Goal: Task Accomplishment & Management: Use online tool/utility

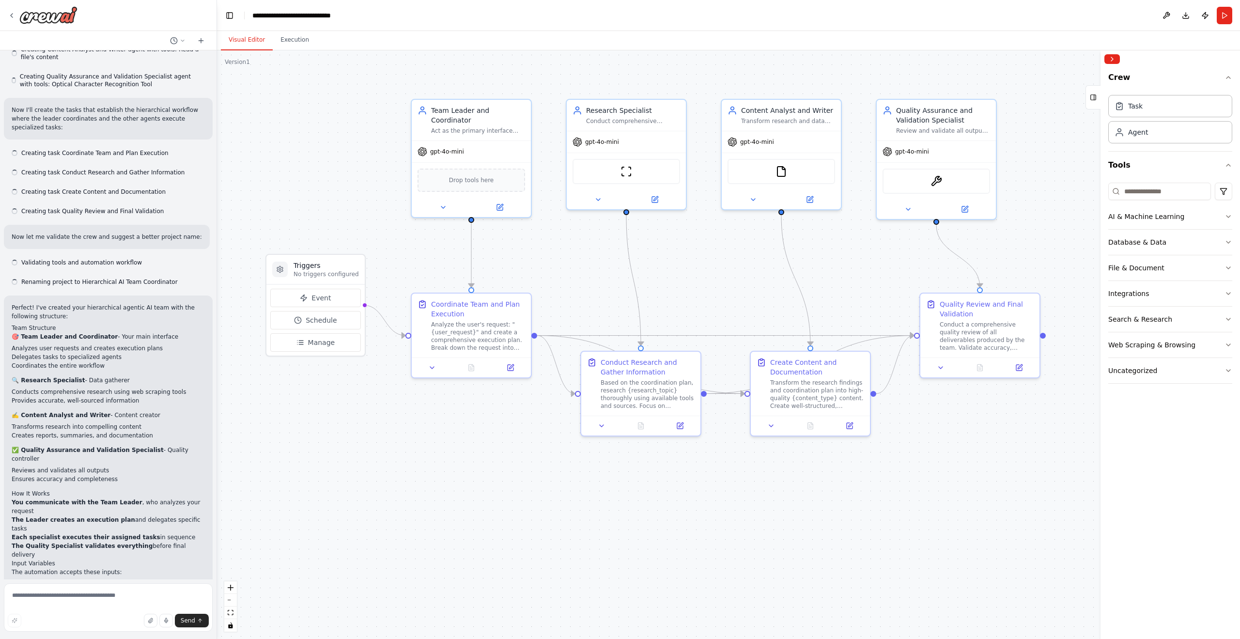
scroll to position [356, 0]
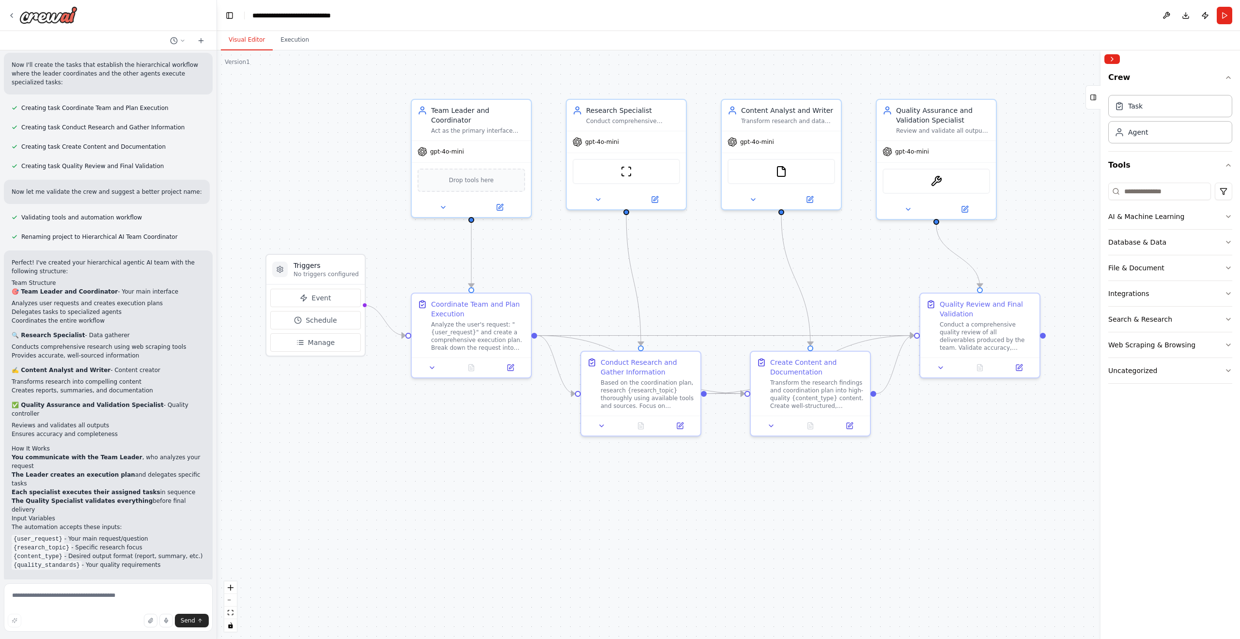
click at [321, 276] on p "No triggers configured" at bounding box center [326, 274] width 65 height 8
click at [1235, 218] on div "Crew Task Agent Tools AI & Machine Learning Database & Data File & Document Int…" at bounding box center [1171, 353] width 140 height 571
click at [1232, 217] on icon "button" at bounding box center [1229, 217] width 8 height 8
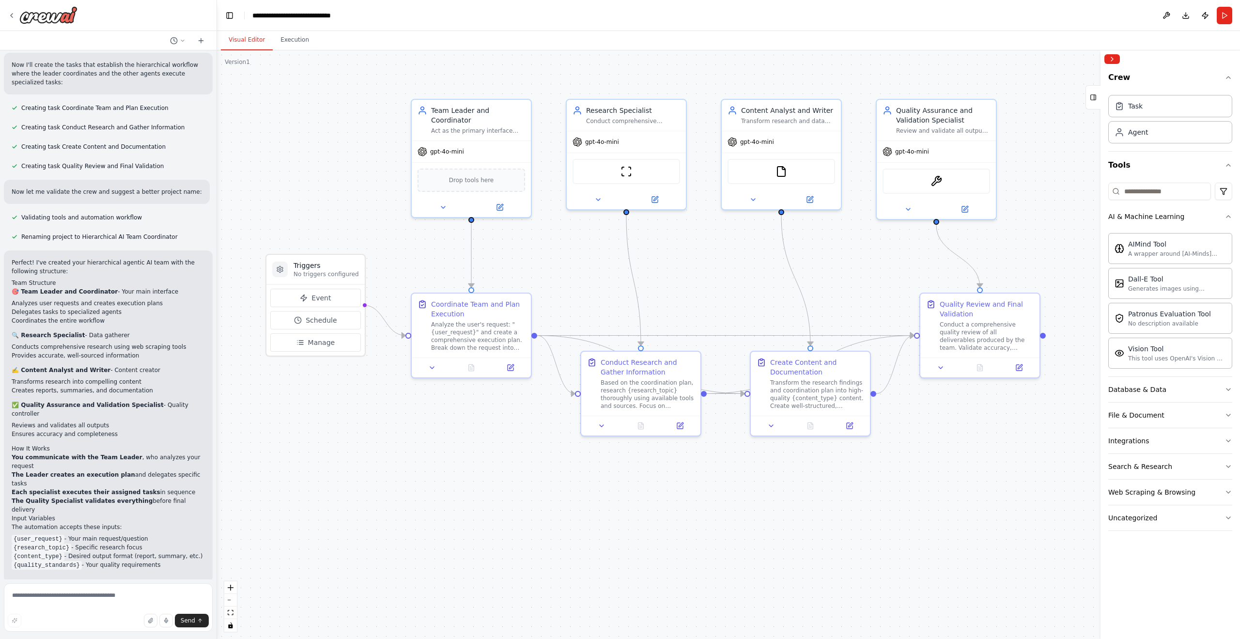
click at [1109, 204] on button "AI & Machine Learning" at bounding box center [1171, 216] width 124 height 25
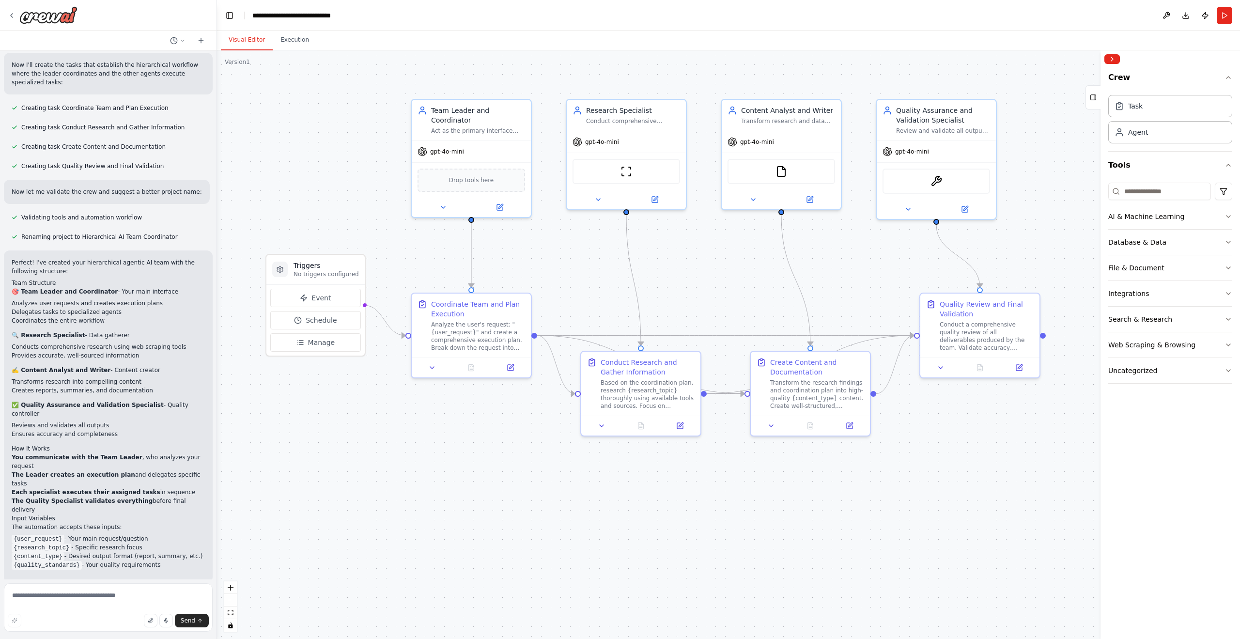
click at [1174, 159] on button "Tools" at bounding box center [1171, 165] width 124 height 27
click at [1142, 167] on button "Tools" at bounding box center [1171, 165] width 124 height 27
click at [1151, 76] on button "Crew" at bounding box center [1171, 79] width 124 height 23
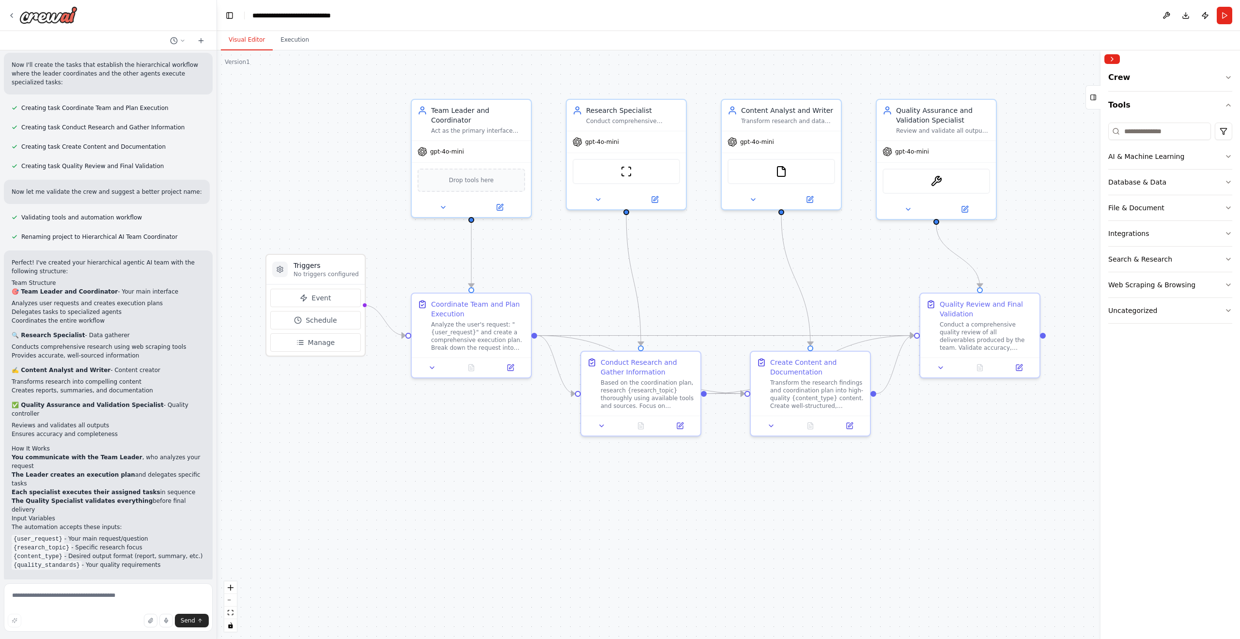
click at [1151, 76] on button "Crew" at bounding box center [1171, 79] width 124 height 23
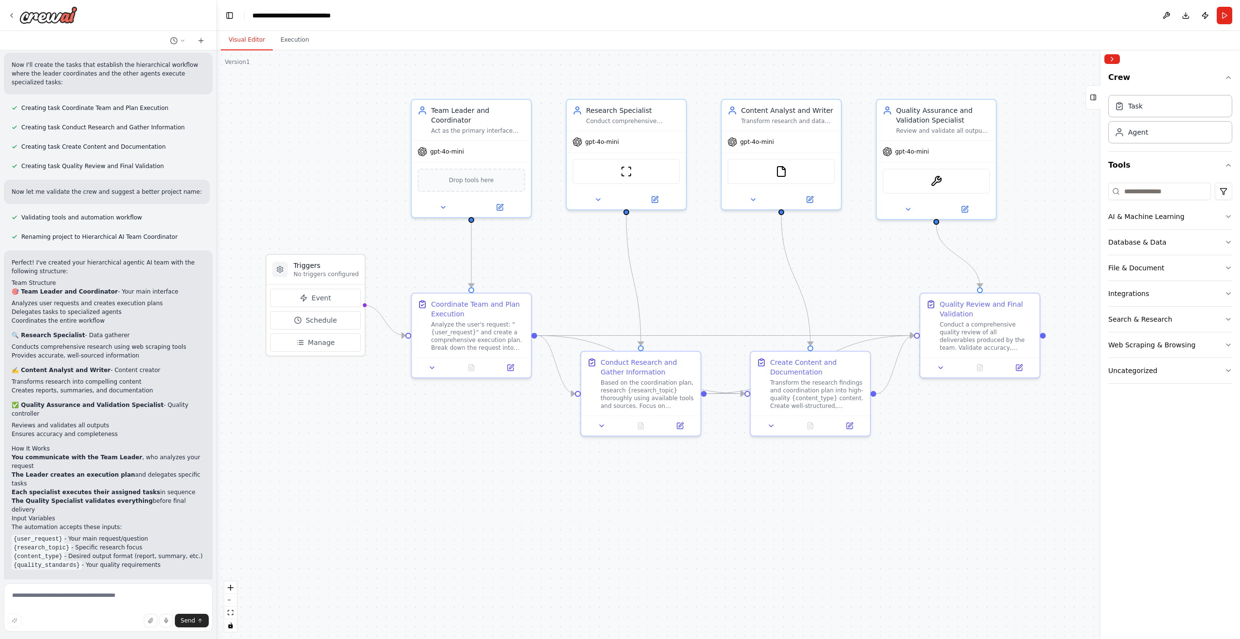
click at [1153, 101] on div "Task" at bounding box center [1171, 106] width 124 height 22
click at [1147, 125] on div "Agent" at bounding box center [1171, 132] width 124 height 22
click at [478, 346] on div "Analyze the user's request: "{user_request}" and create a comprehensive executi…" at bounding box center [478, 336] width 94 height 31
click at [479, 339] on div "Analyze the user's request: "{user_request}" and create a comprehensive executi…" at bounding box center [478, 336] width 94 height 31
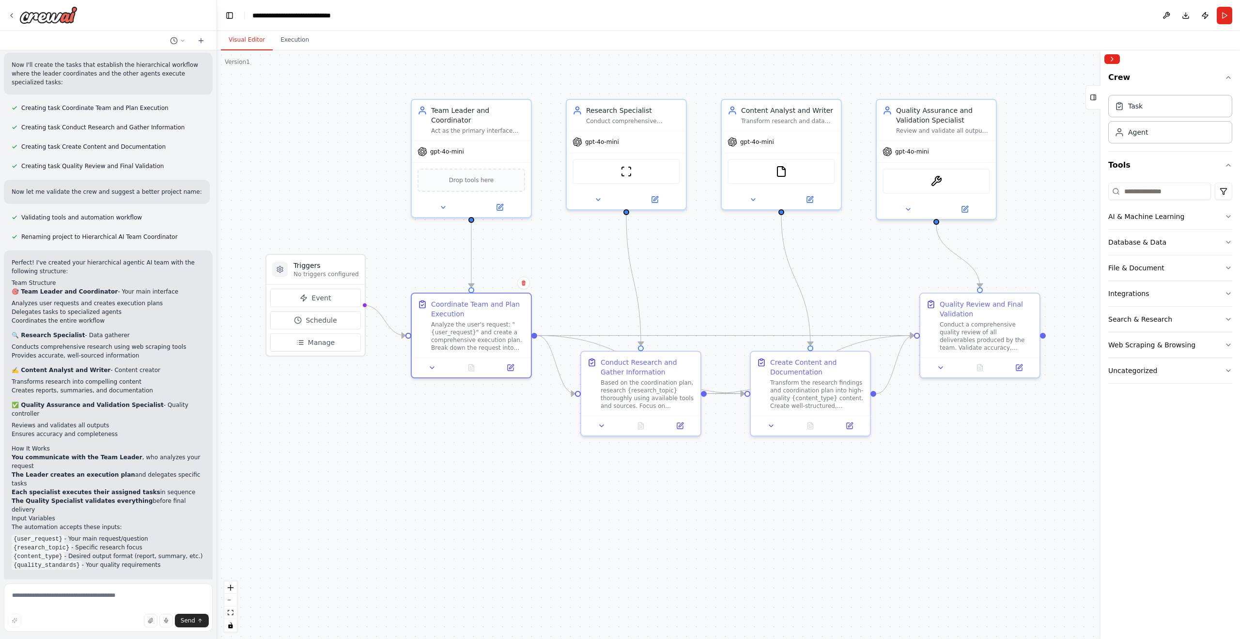
click at [451, 332] on div "Analyze the user's request: "{user_request}" and create a comprehensive executi…" at bounding box center [478, 336] width 94 height 31
click at [603, 428] on button at bounding box center [601, 426] width 33 height 12
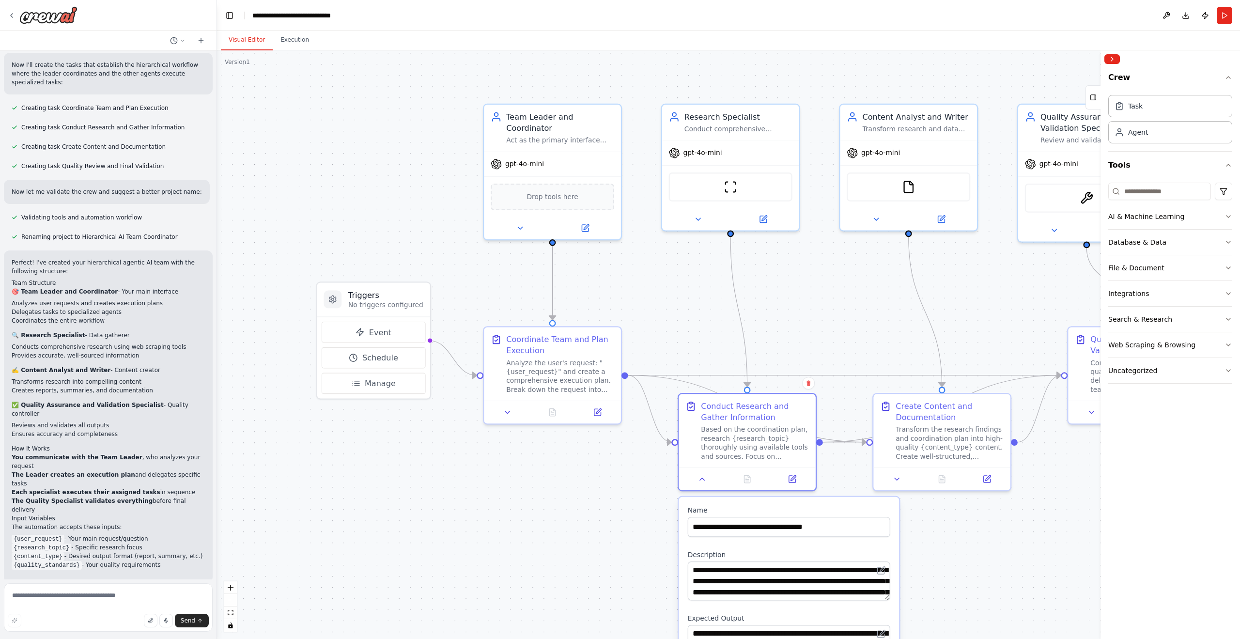
click at [510, 408] on icon at bounding box center [507, 412] width 9 height 9
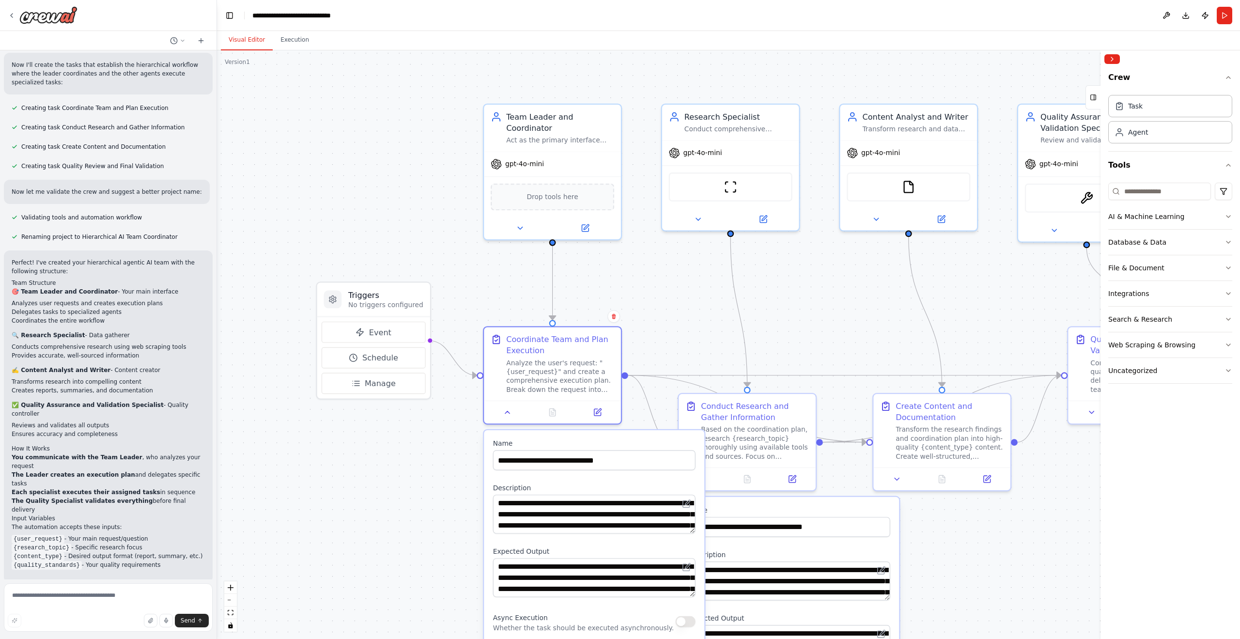
drag, startPoint x: 519, startPoint y: 475, endPoint x: 509, endPoint y: 446, distance: 31.0
drag, startPoint x: 509, startPoint y: 446, endPoint x: 405, endPoint y: 355, distance: 138.3
drag, startPoint x: 405, startPoint y: 355, endPoint x: 301, endPoint y: 511, distance: 188.0
click at [297, 510] on div ".deletable-edge-delete-btn { width: 20px; height: 20px; border: 0px solid #ffff…" at bounding box center [728, 344] width 1023 height 589
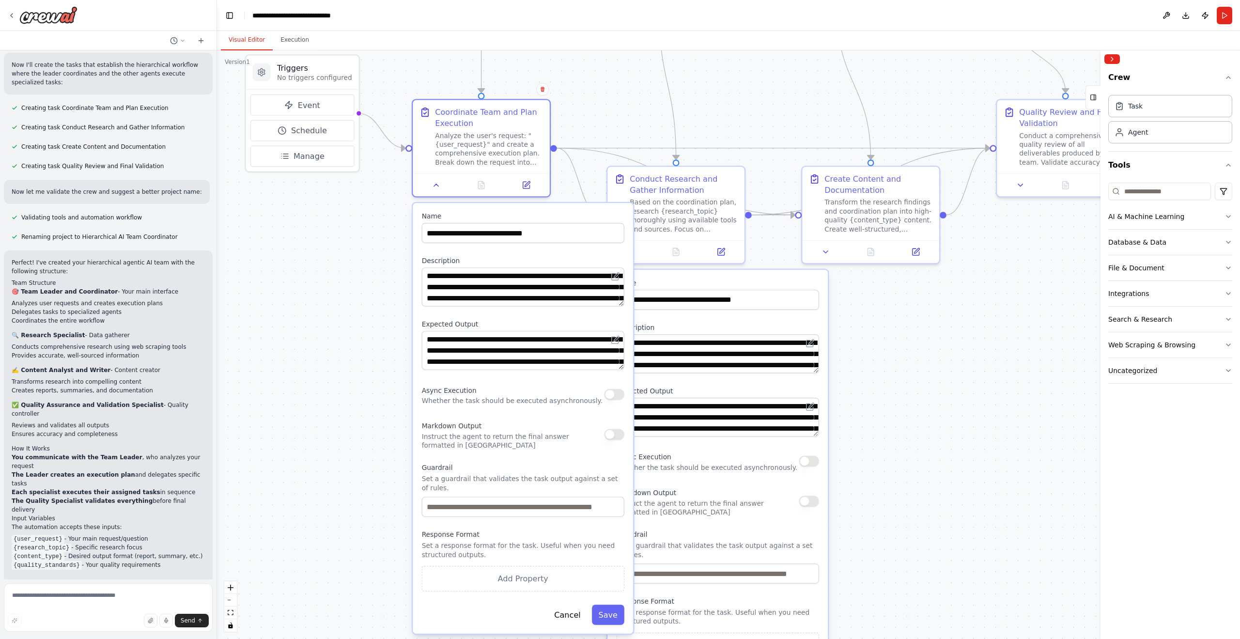
drag, startPoint x: 356, startPoint y: 460, endPoint x: 302, endPoint y: 298, distance: 170.5
click at [302, 298] on div ".deletable-edge-delete-btn { width: 20px; height: 20px; border: 0px solid #ffff…" at bounding box center [728, 344] width 1023 height 589
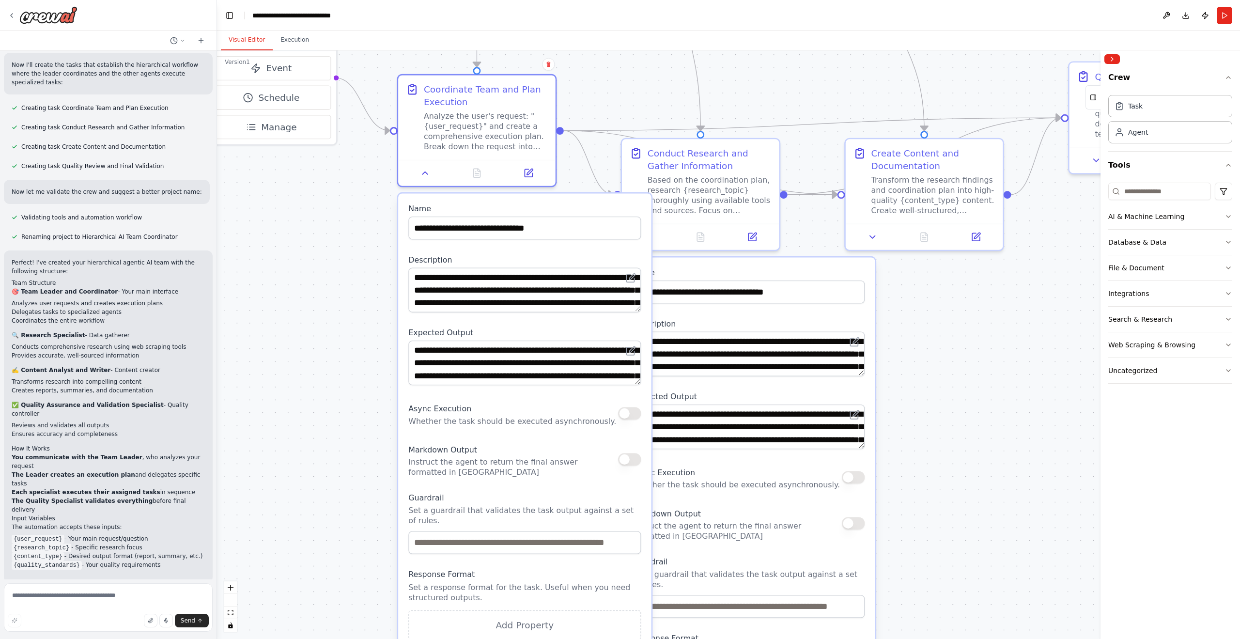
drag, startPoint x: 635, startPoint y: 345, endPoint x: 637, endPoint y: 360, distance: 15.7
click at [637, 360] on div "**********" at bounding box center [524, 363] width 233 height 45
click at [341, 376] on div ".deletable-edge-delete-btn { width: 20px; height: 20px; border: 0px solid #ffff…" at bounding box center [728, 344] width 1023 height 589
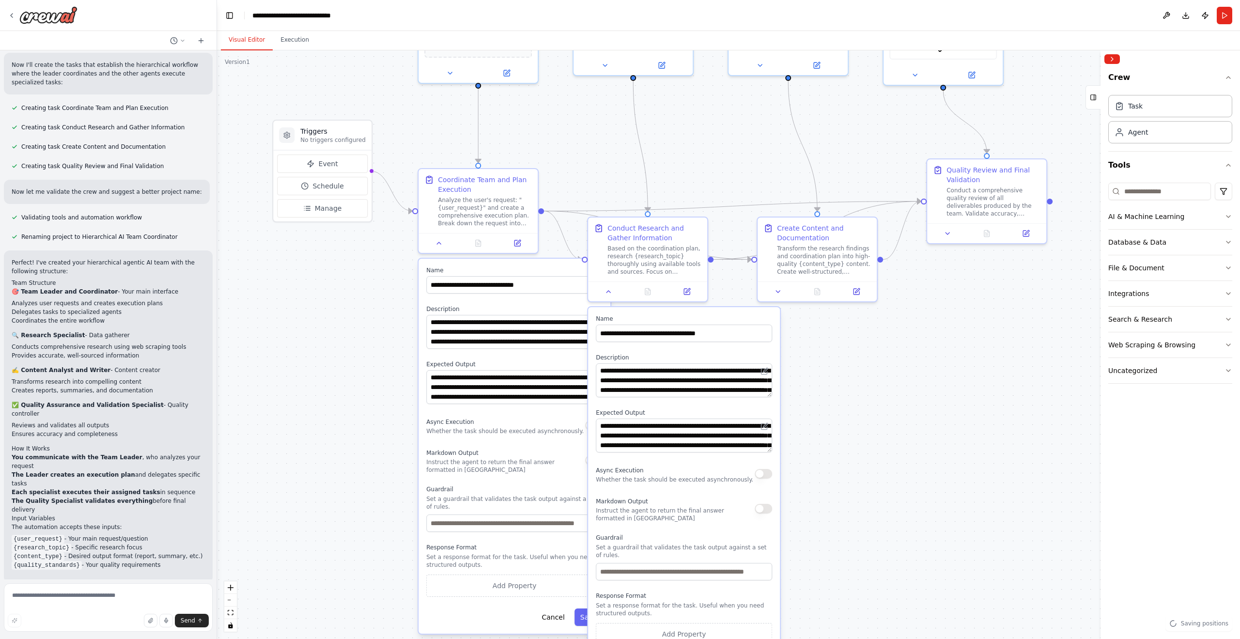
click at [293, 478] on div ".deletable-edge-delete-btn { width: 20px; height: 20px; border: 0px solid #ffff…" at bounding box center [728, 344] width 1023 height 589
click at [562, 610] on button "Cancel" at bounding box center [553, 617] width 34 height 17
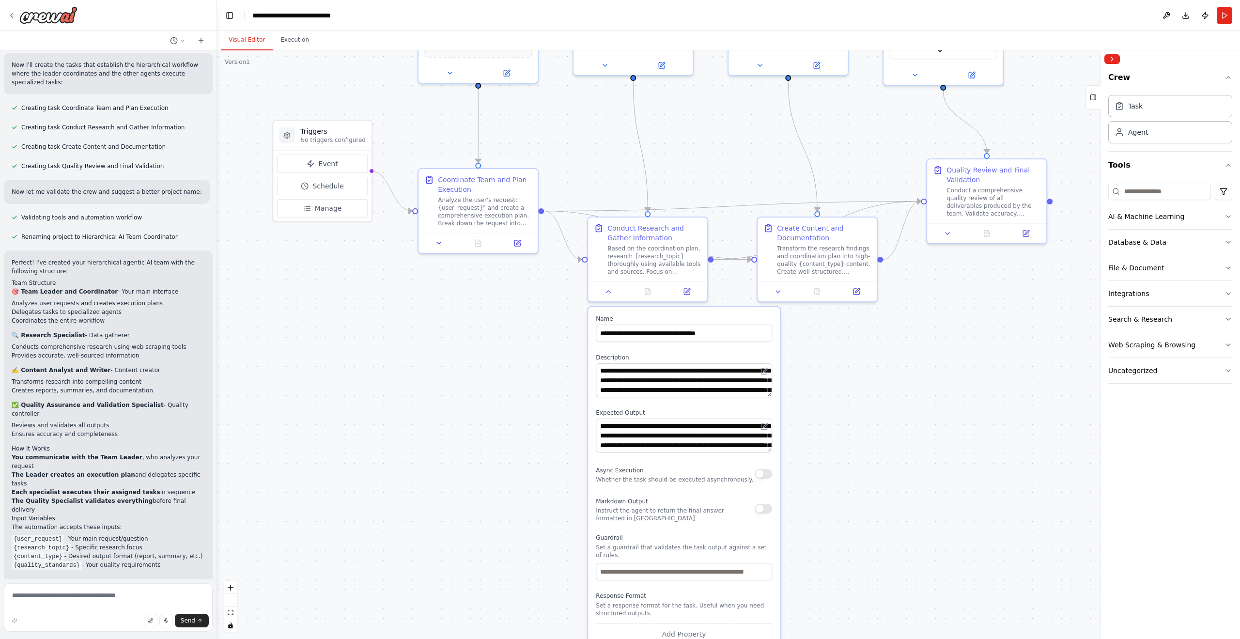
click at [513, 399] on div ".deletable-edge-delete-btn { width: 20px; height: 20px; border: 0px solid #ffff…" at bounding box center [728, 344] width 1023 height 589
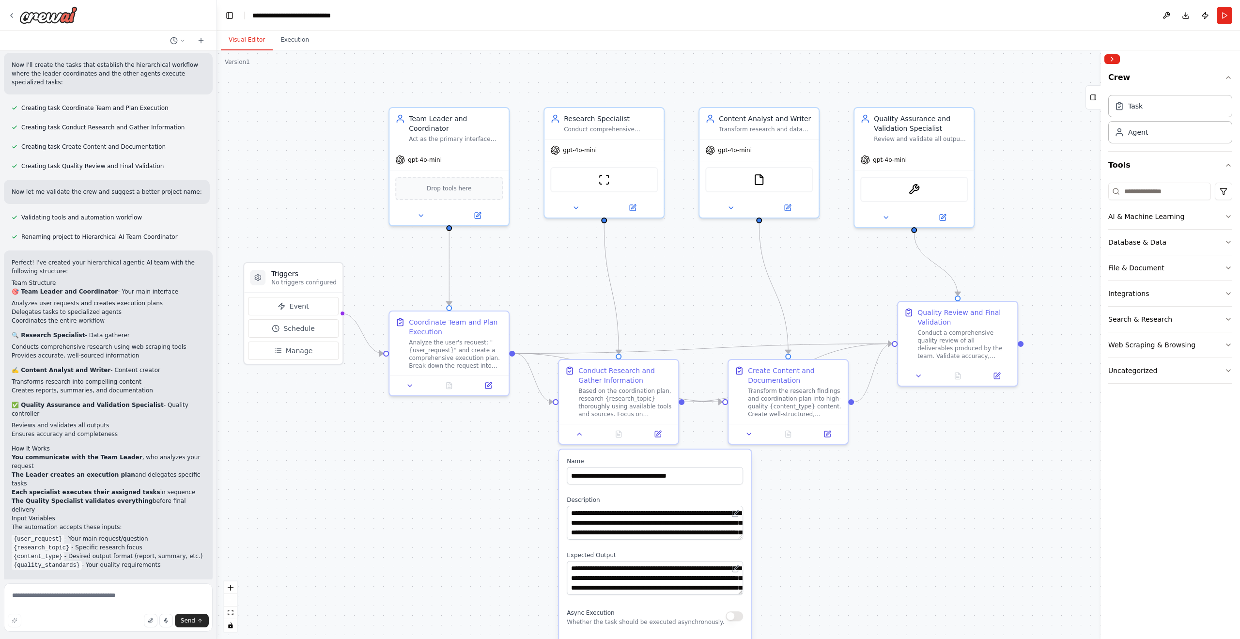
drag, startPoint x: 508, startPoint y: 360, endPoint x: 478, endPoint y: 501, distance: 144.2
click at [478, 507] on div ".deletable-edge-delete-btn { width: 20px; height: 20px; border: 0px solid #ffff…" at bounding box center [728, 344] width 1023 height 589
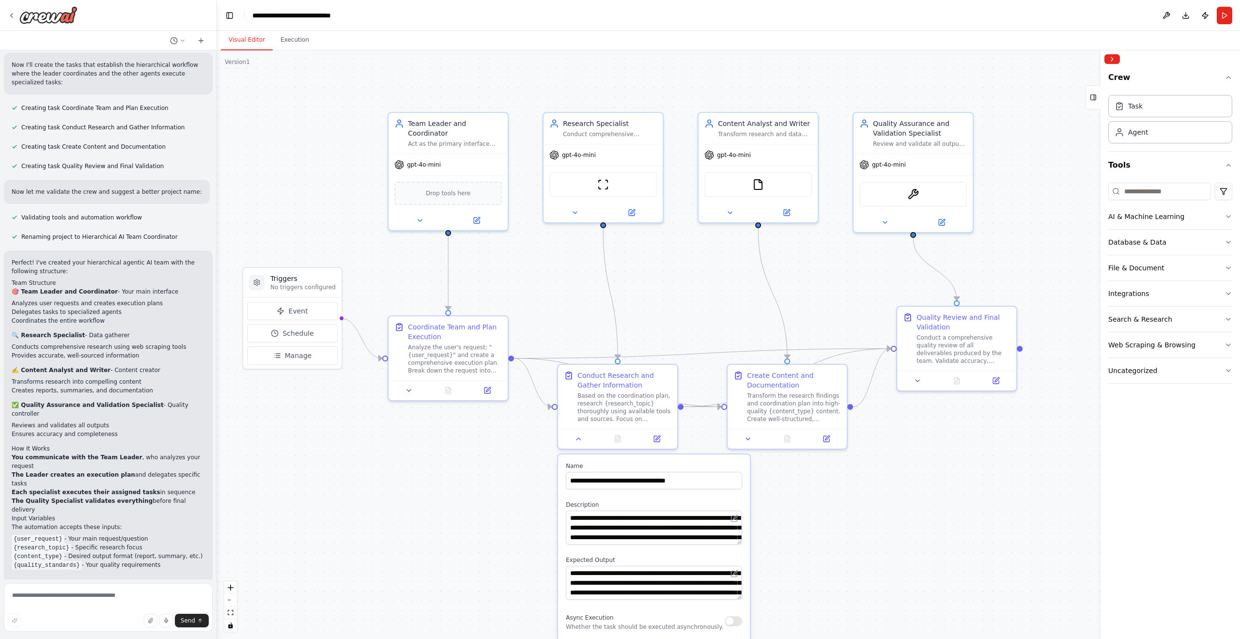
click at [591, 186] on div "ScrapeWebsiteTool" at bounding box center [603, 184] width 108 height 25
click at [679, 306] on div ".deletable-edge-delete-btn { width: 20px; height: 20px; border: 0px solid #ffff…" at bounding box center [728, 344] width 1023 height 589
click at [572, 215] on icon at bounding box center [575, 213] width 8 height 8
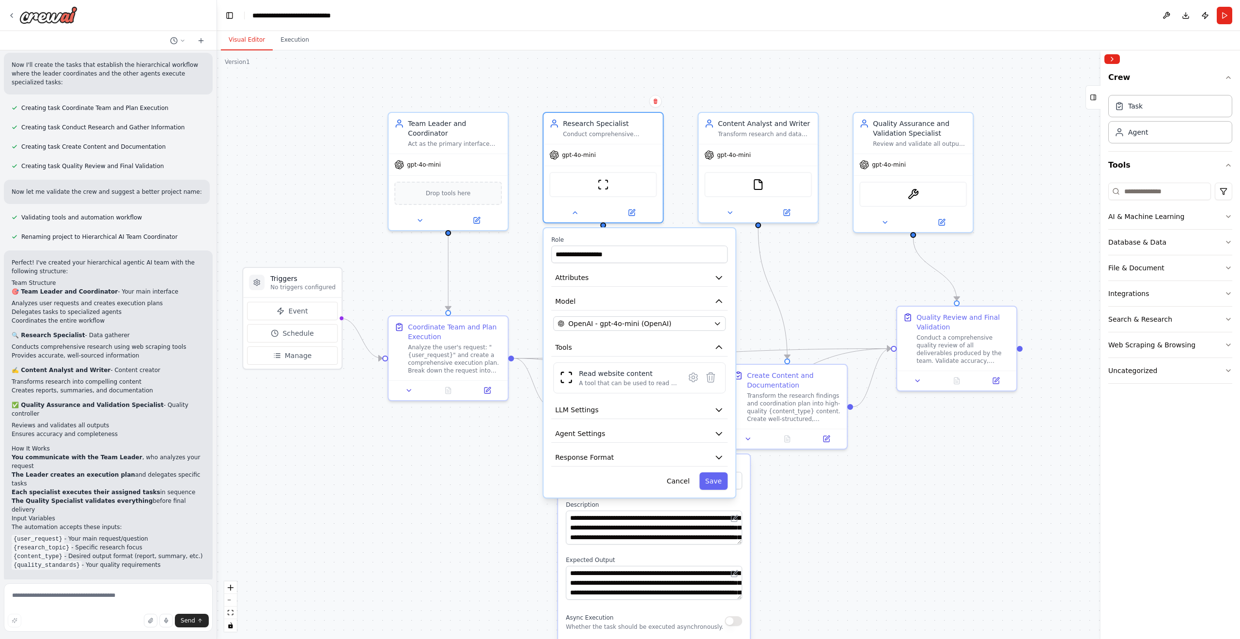
drag, startPoint x: 572, startPoint y: 215, endPoint x: 579, endPoint y: 300, distance: 85.6
click at [576, 292] on div ".deletable-edge-delete-btn { width: 20px; height: 20px; border: 0px solid #ffff…" at bounding box center [728, 344] width 1023 height 589
drag, startPoint x: 587, startPoint y: 199, endPoint x: 583, endPoint y: 130, distance: 68.9
click at [583, 130] on div "Conduct comprehensive research on {research_topic} using web scraping and docum…" at bounding box center [610, 134] width 94 height 8
click at [658, 324] on span "OpenAI - gpt-4o-mini (OpenAI)" at bounding box center [619, 324] width 103 height 10
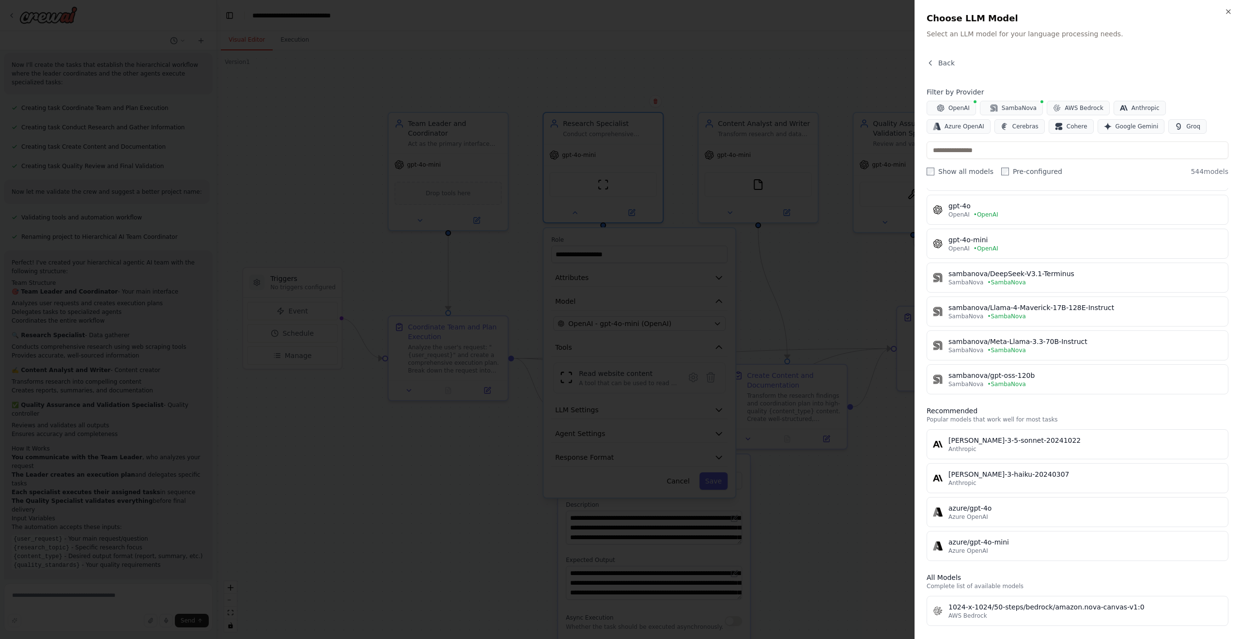
scroll to position [0, 0]
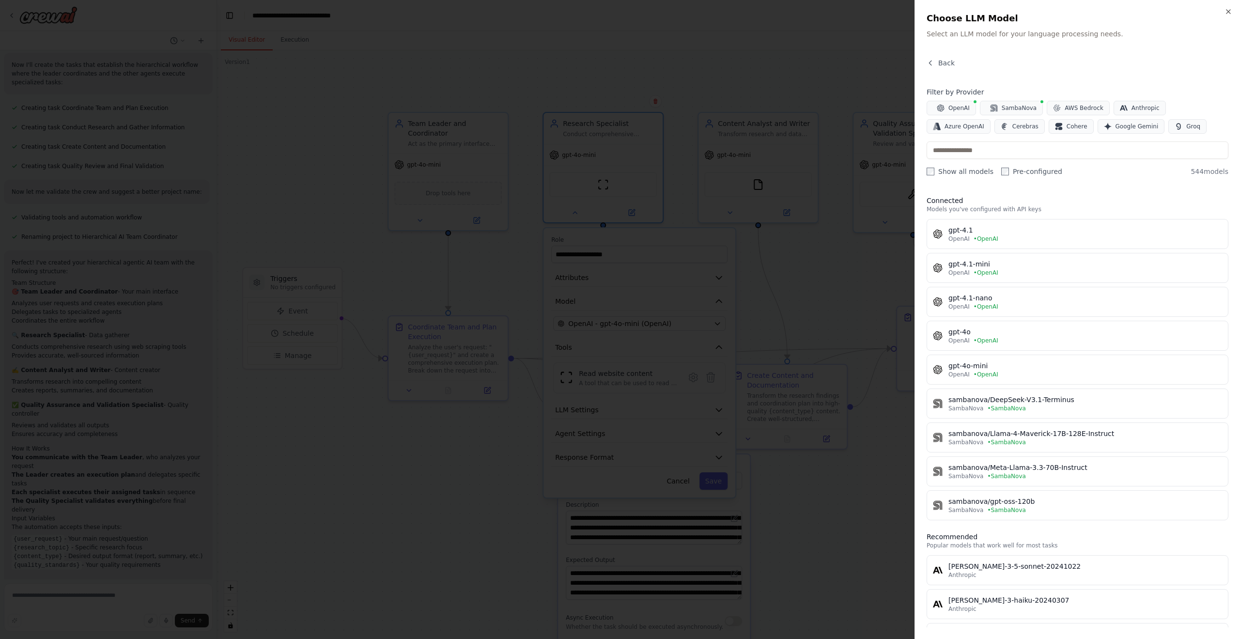
click at [1229, 12] on icon "button" at bounding box center [1229, 12] width 8 height 8
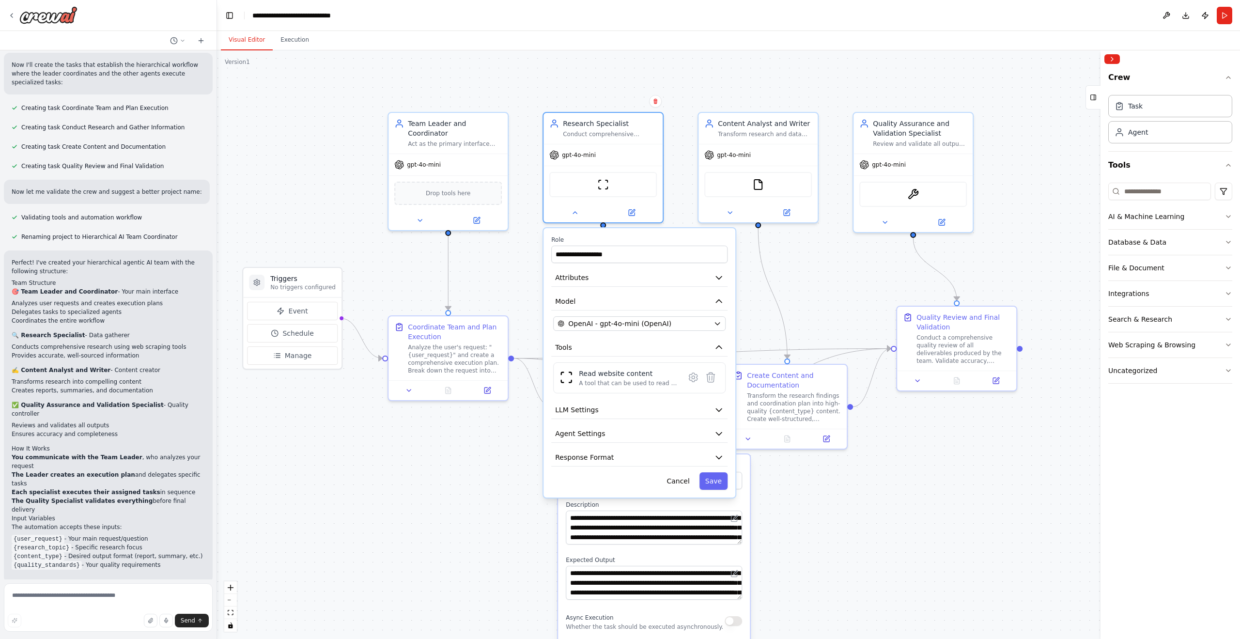
click at [300, 308] on span "Event" at bounding box center [298, 311] width 19 height 10
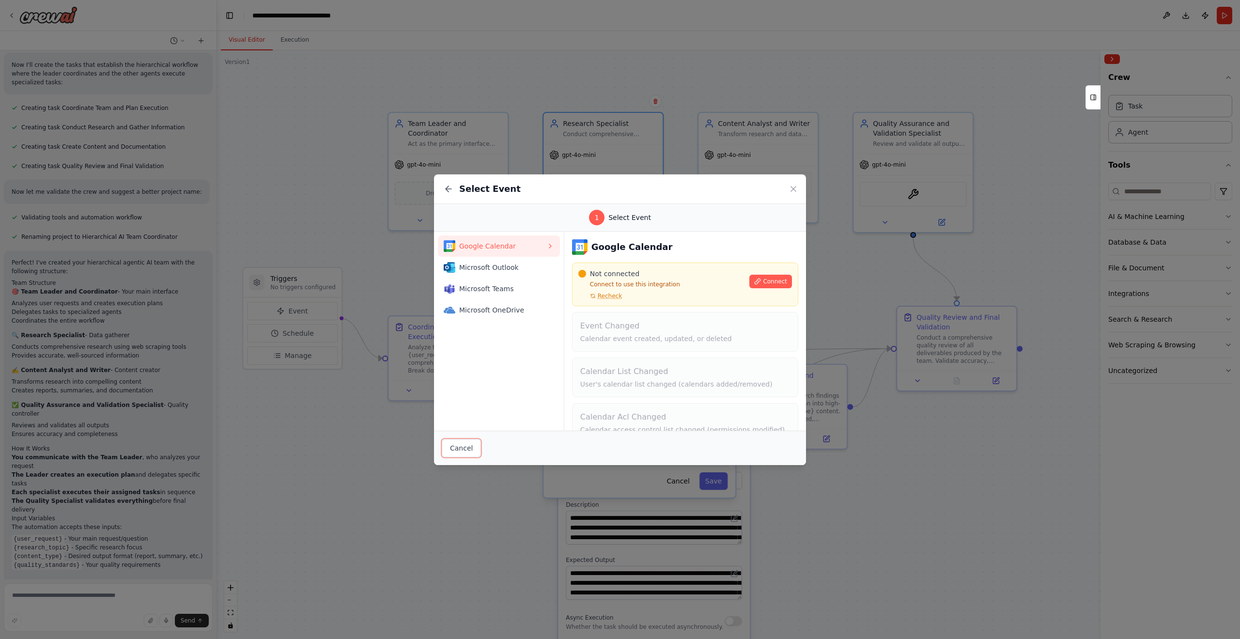
click at [455, 448] on button "Cancel" at bounding box center [461, 448] width 39 height 18
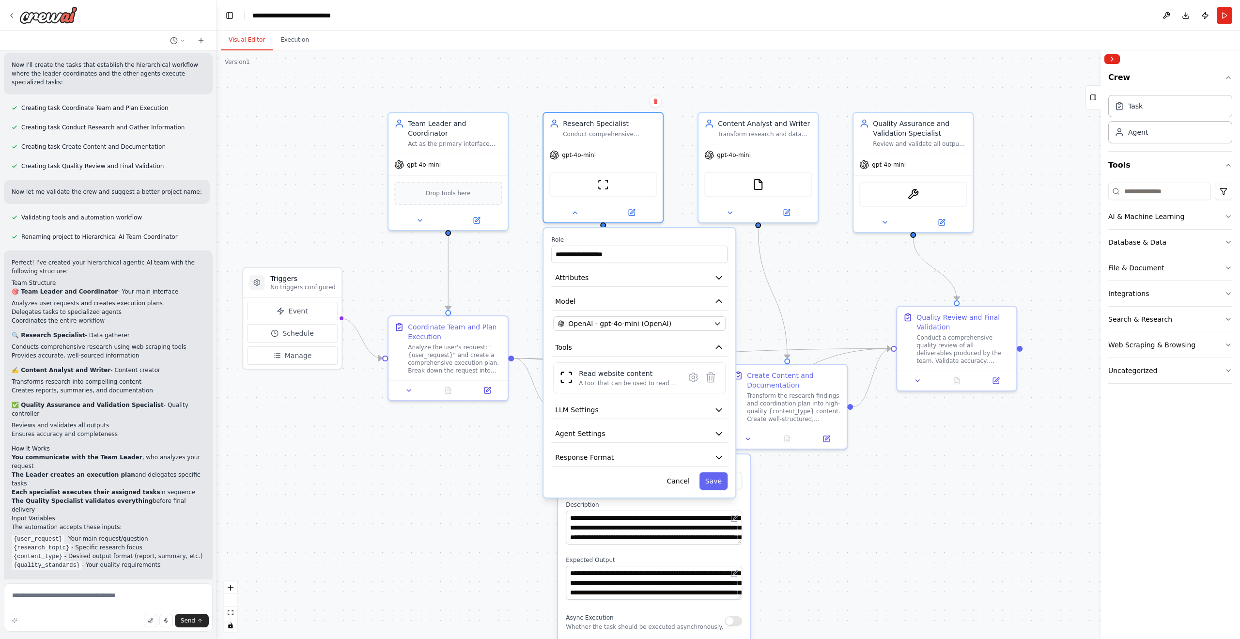
click at [298, 360] on span "Manage" at bounding box center [298, 356] width 27 height 10
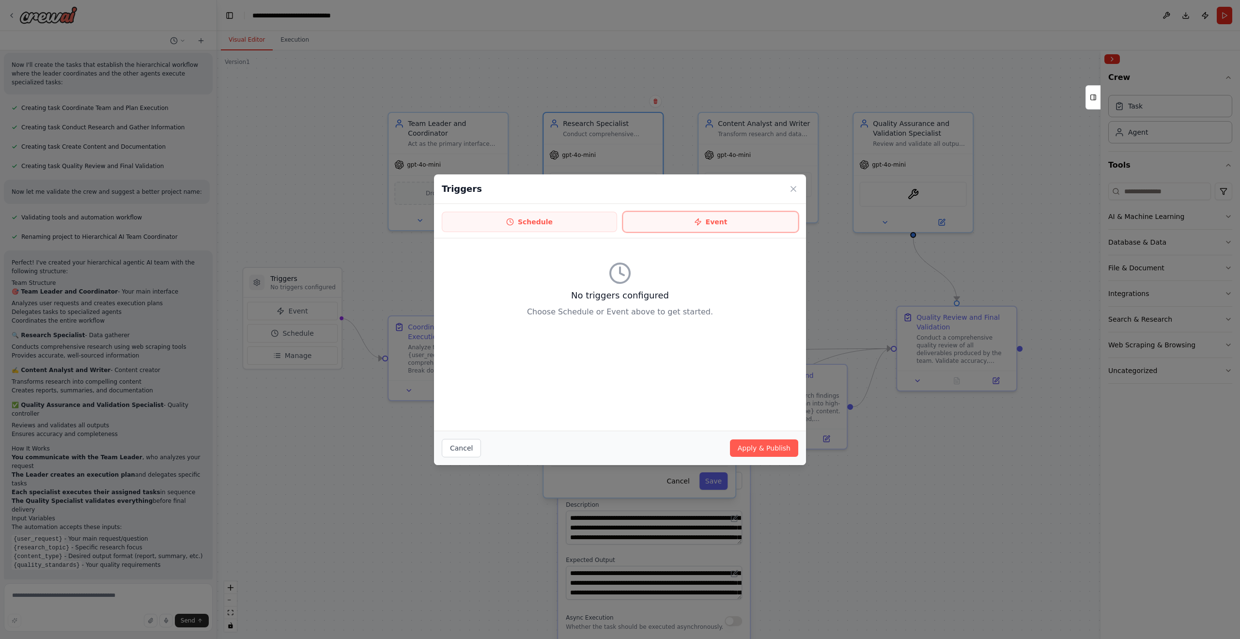
click at [684, 222] on button "Event" at bounding box center [710, 222] width 175 height 20
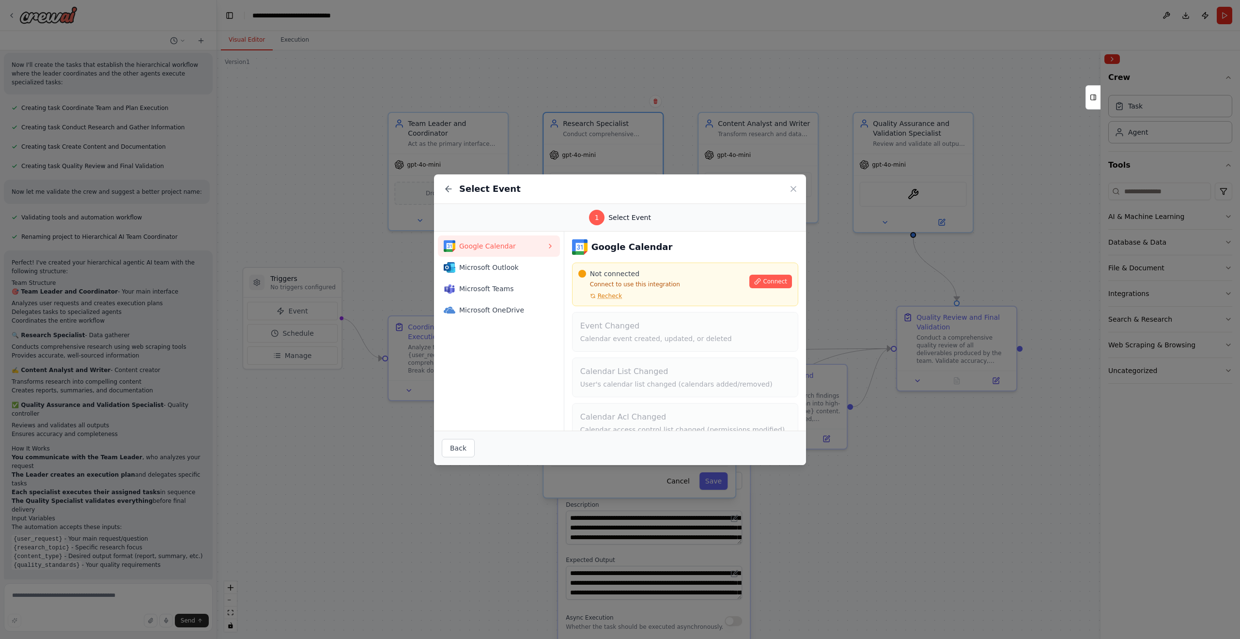
click at [508, 309] on span "Microsoft OneDrive" at bounding box center [502, 310] width 87 height 10
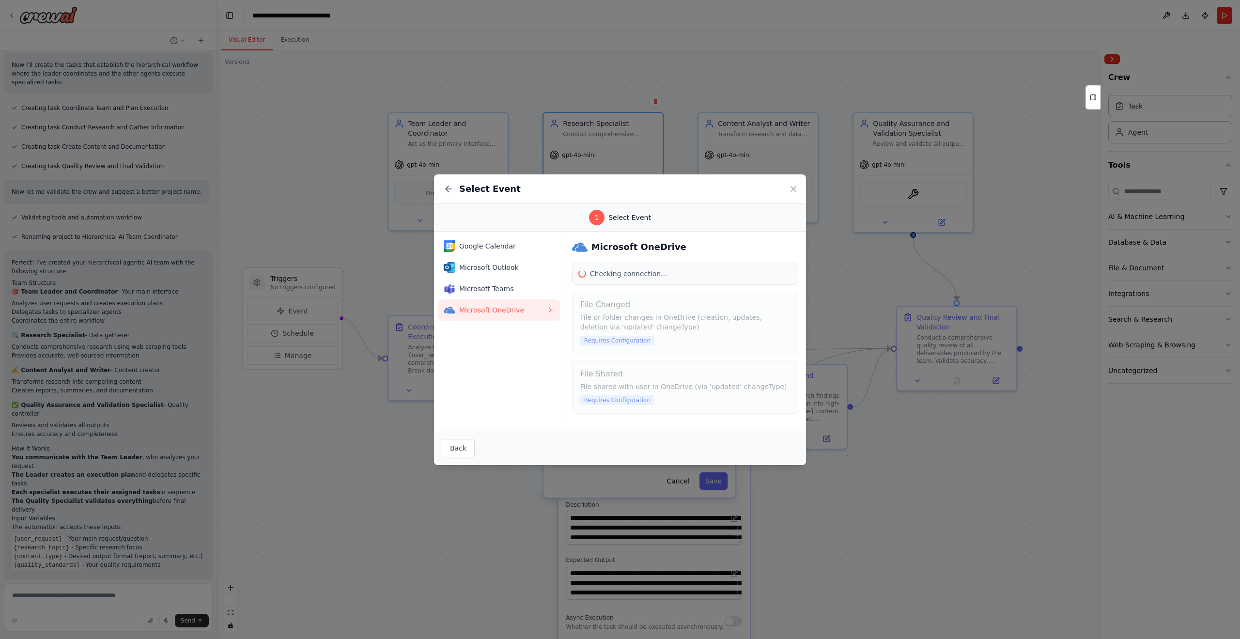
click at [506, 284] on span "Microsoft Teams" at bounding box center [502, 289] width 87 height 10
click at [504, 270] on span "Microsoft Outlook" at bounding box center [502, 268] width 87 height 10
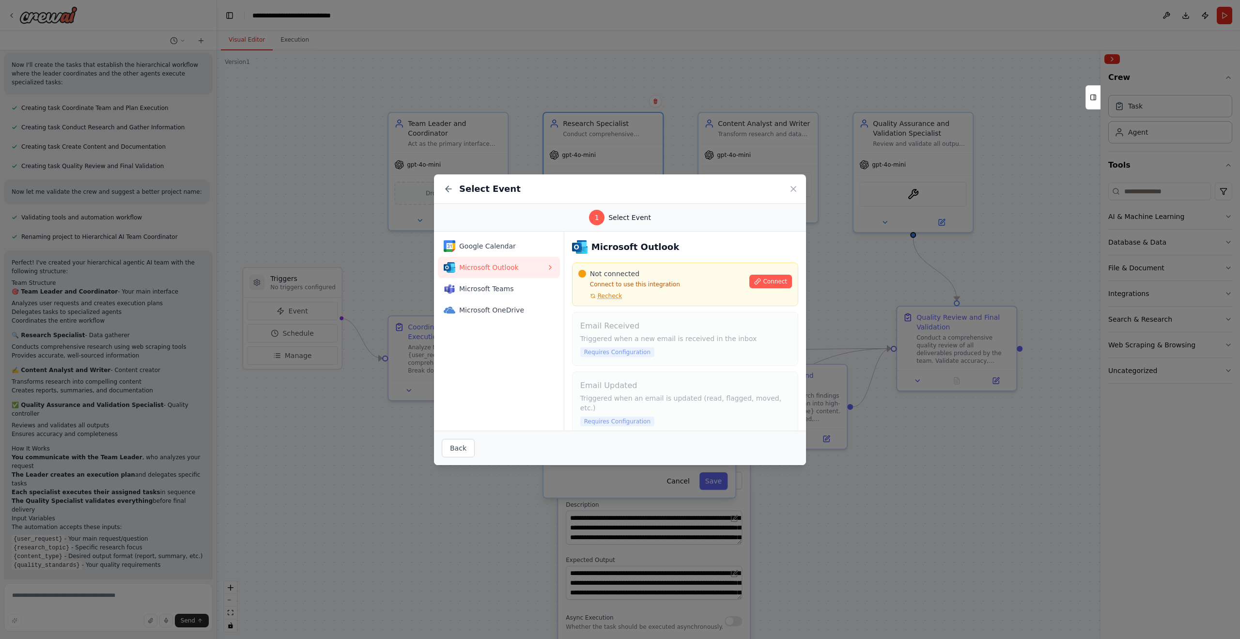
click at [501, 244] on span "Google Calendar" at bounding box center [502, 246] width 87 height 10
click at [501, 272] on span "Microsoft Outlook" at bounding box center [502, 268] width 87 height 10
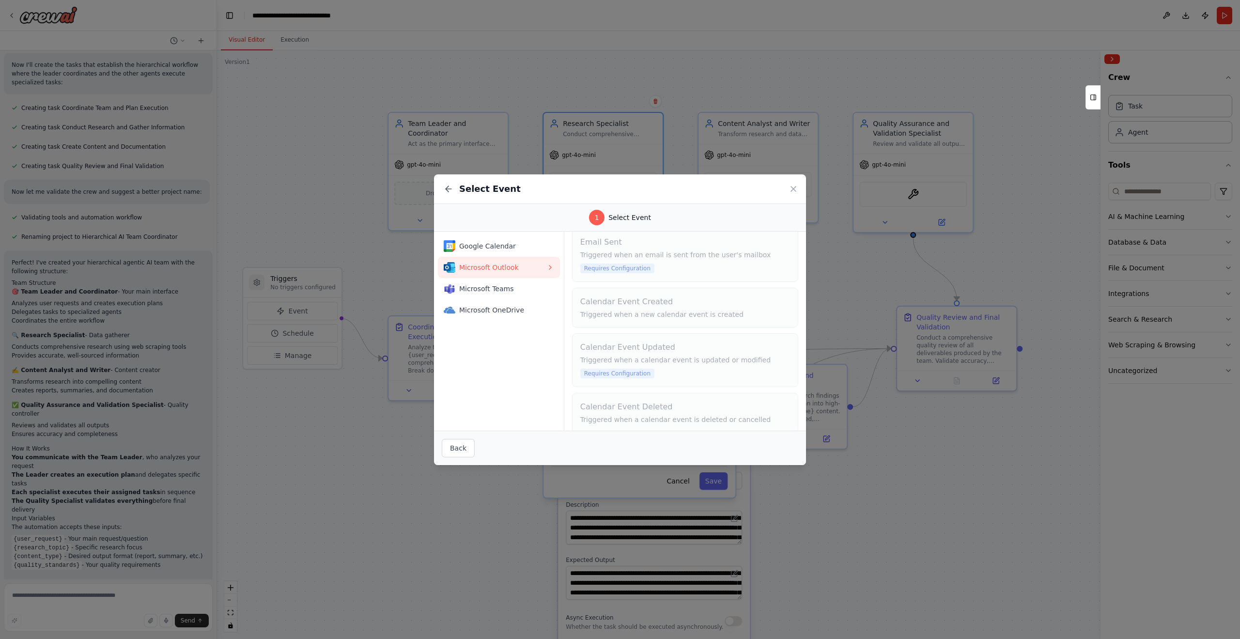
click at [478, 289] on span "Microsoft Teams" at bounding box center [502, 289] width 87 height 10
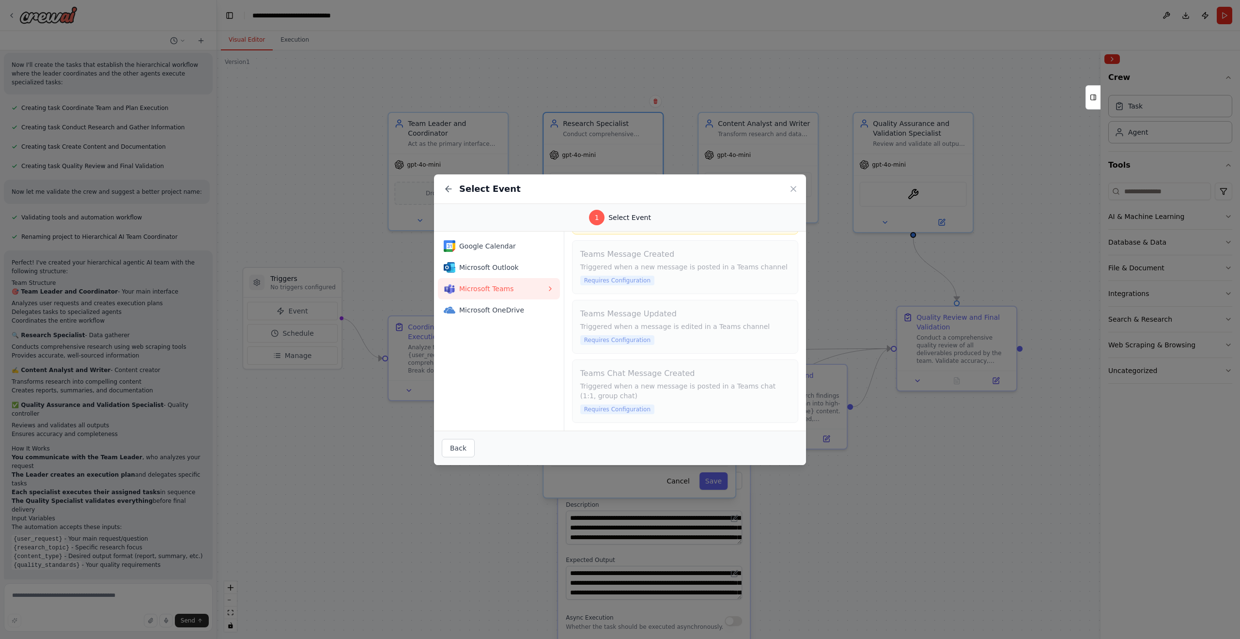
click at [471, 319] on button "Microsoft OneDrive" at bounding box center [499, 309] width 122 height 21
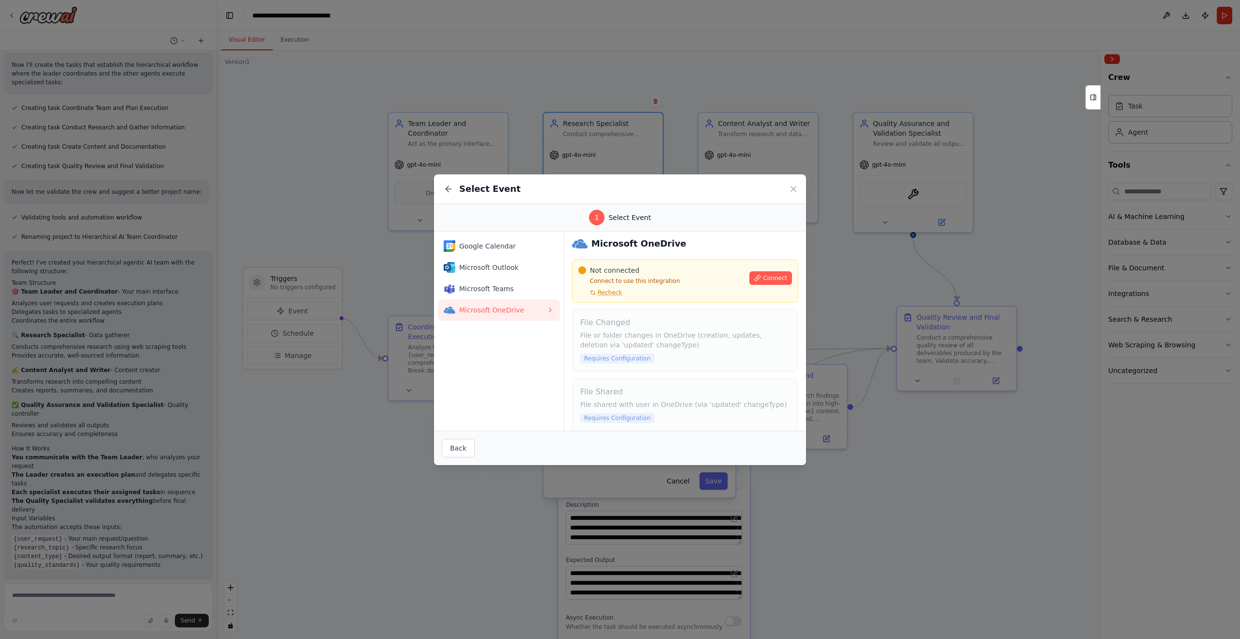
scroll to position [0, 0]
click at [451, 191] on icon at bounding box center [449, 189] width 10 height 10
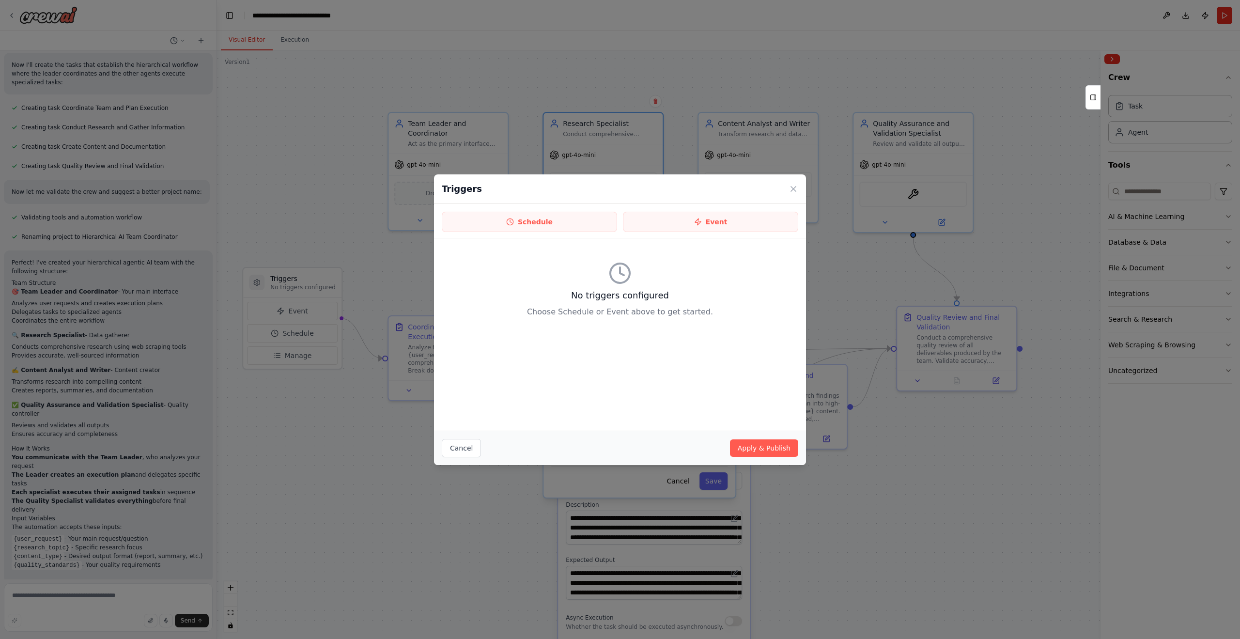
click at [798, 188] on icon at bounding box center [794, 189] width 10 height 10
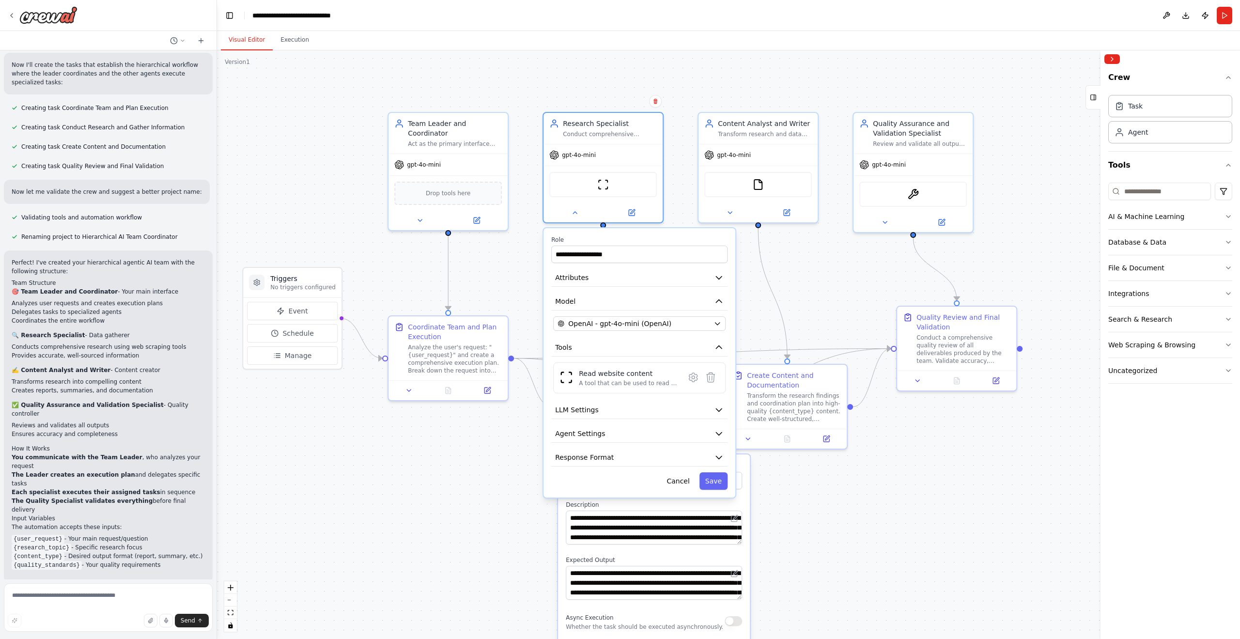
click at [296, 48] on button "Execution" at bounding box center [295, 40] width 44 height 20
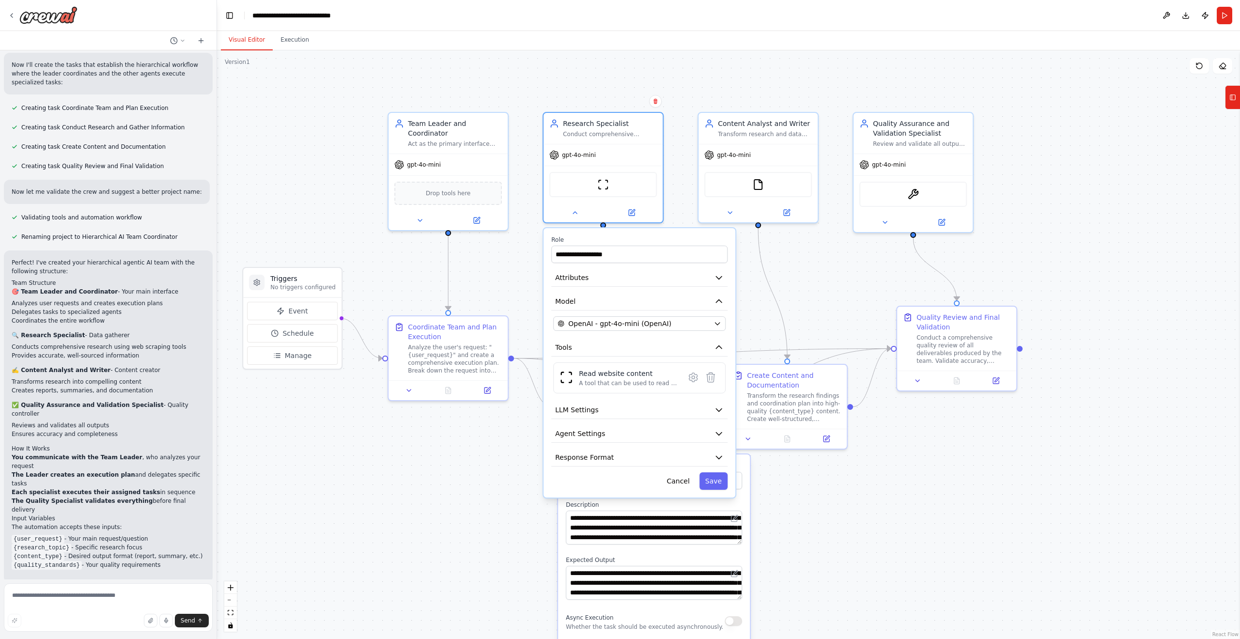
click at [255, 40] on button "Visual Editor" at bounding box center [247, 40] width 52 height 20
click at [57, 600] on textarea at bounding box center [108, 607] width 209 height 48
type textarea "**********"
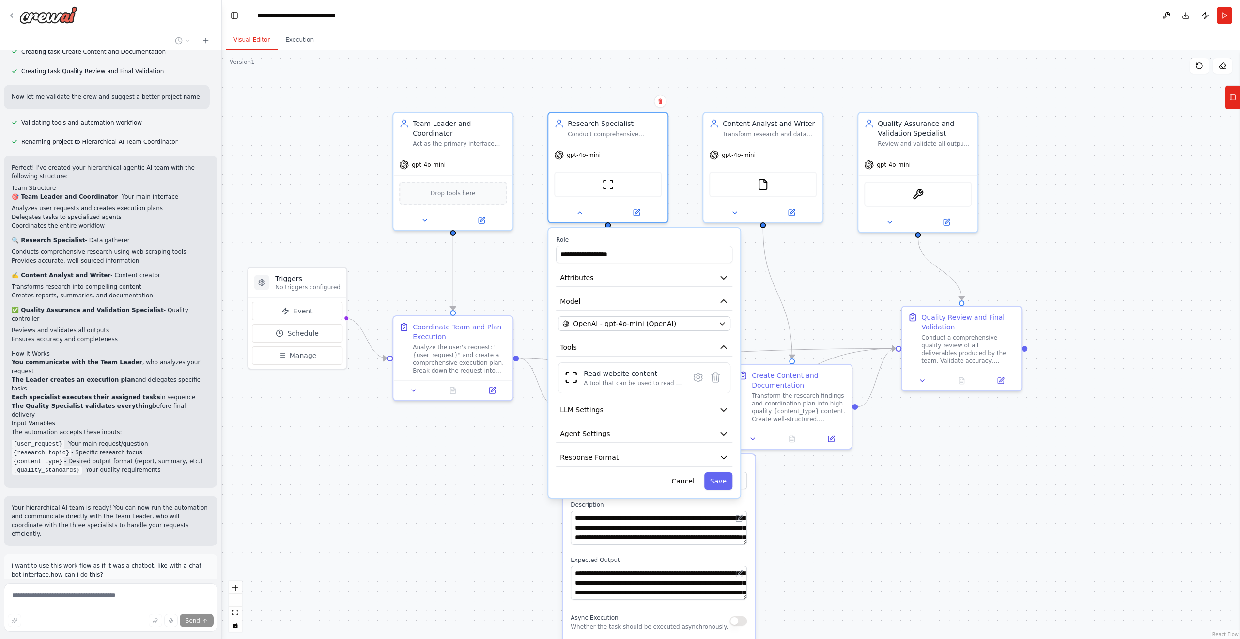
scroll to position [450, 0]
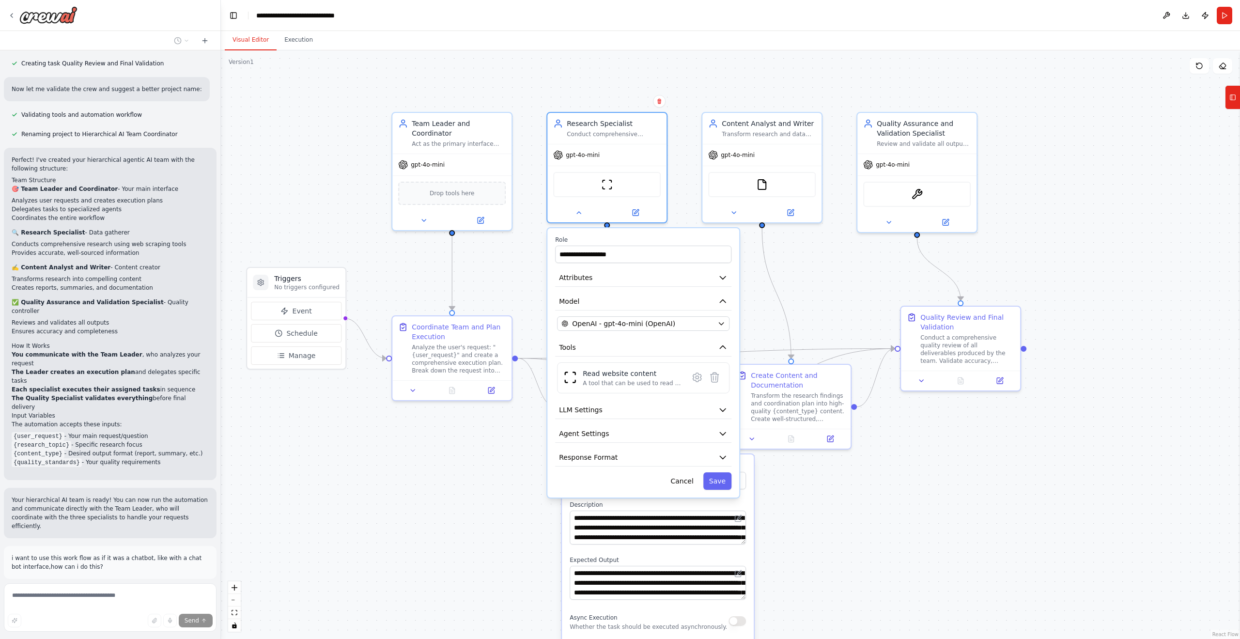
drag, startPoint x: 214, startPoint y: 603, endPoint x: 221, endPoint y: 605, distance: 6.9
click at [221, 605] on div "i want to have an agentic ai team where there is a leader that talks to antoher…" at bounding box center [620, 319] width 1240 height 639
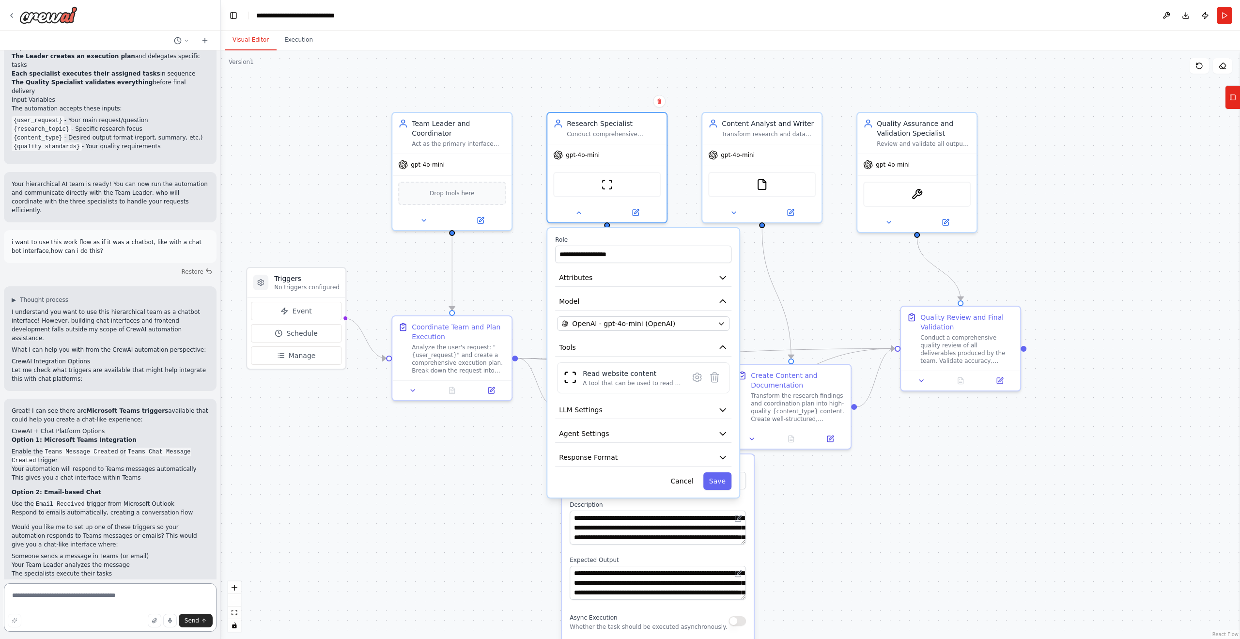
scroll to position [775, 0]
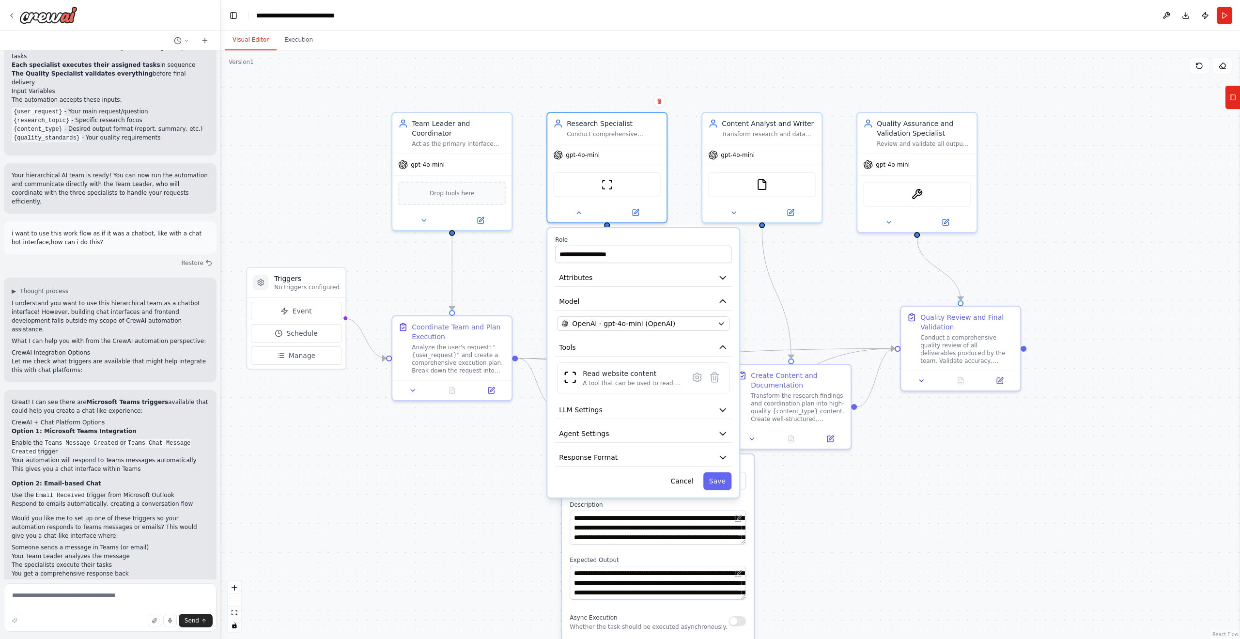
click at [304, 151] on div ".deletable-edge-delete-btn { width: 20px; height: 20px; border: 0px solid #ffff…" at bounding box center [730, 344] width 1019 height 589
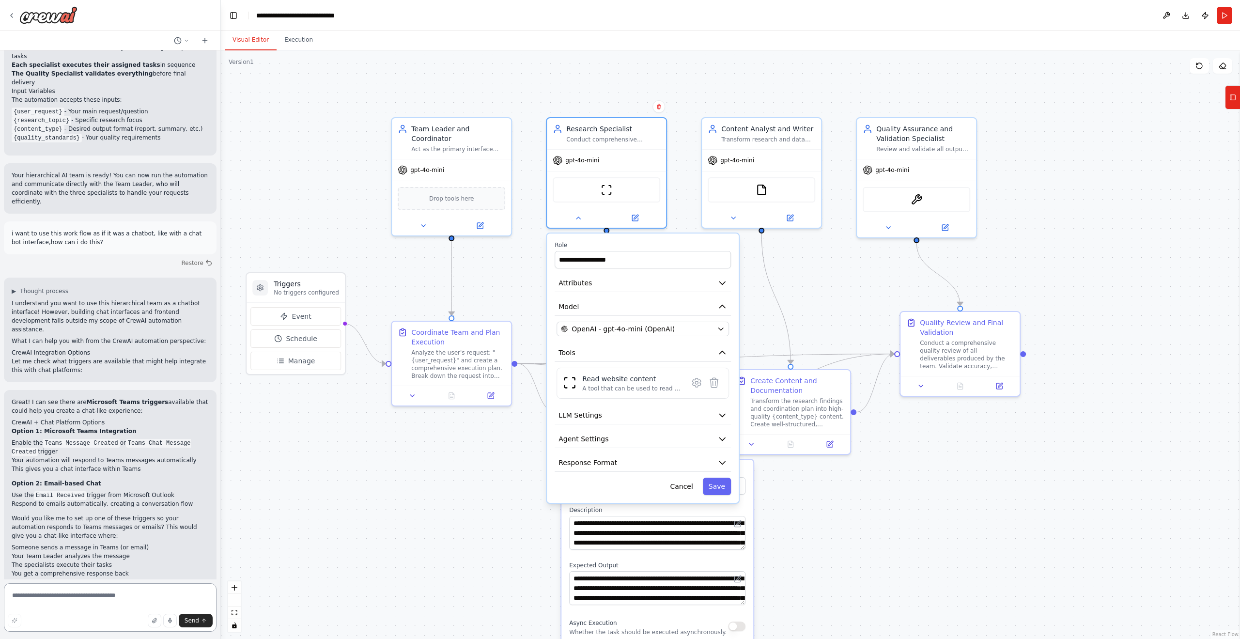
click at [72, 596] on textarea at bounding box center [110, 607] width 213 height 48
type textarea "**********"
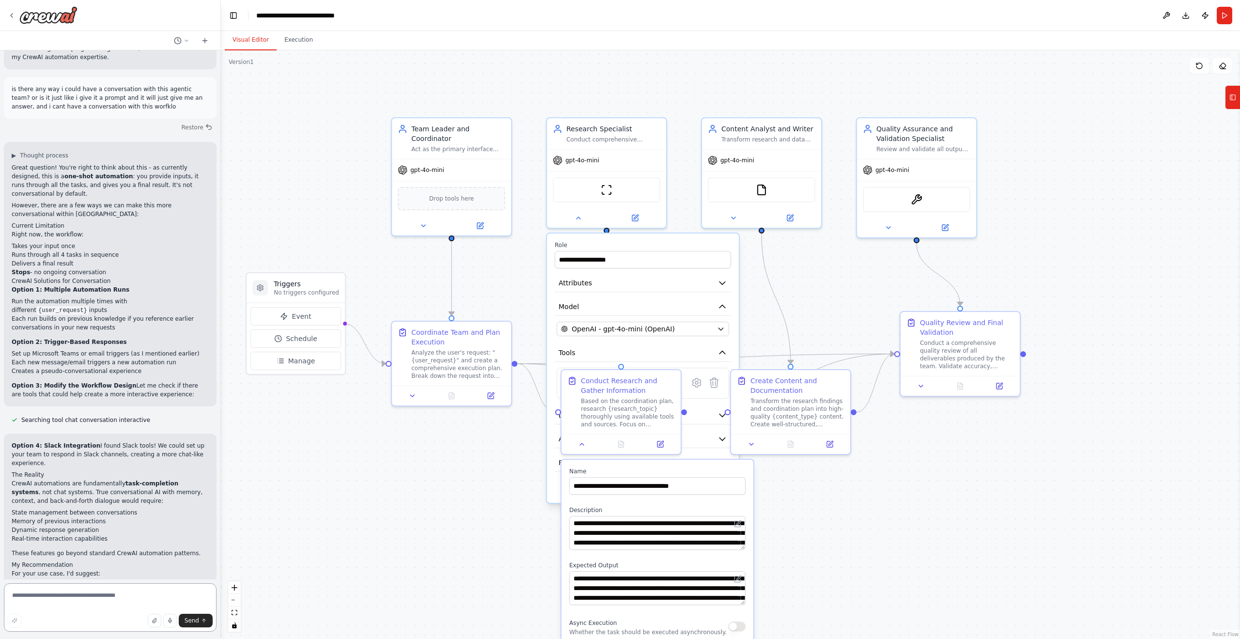
scroll to position [1355, 0]
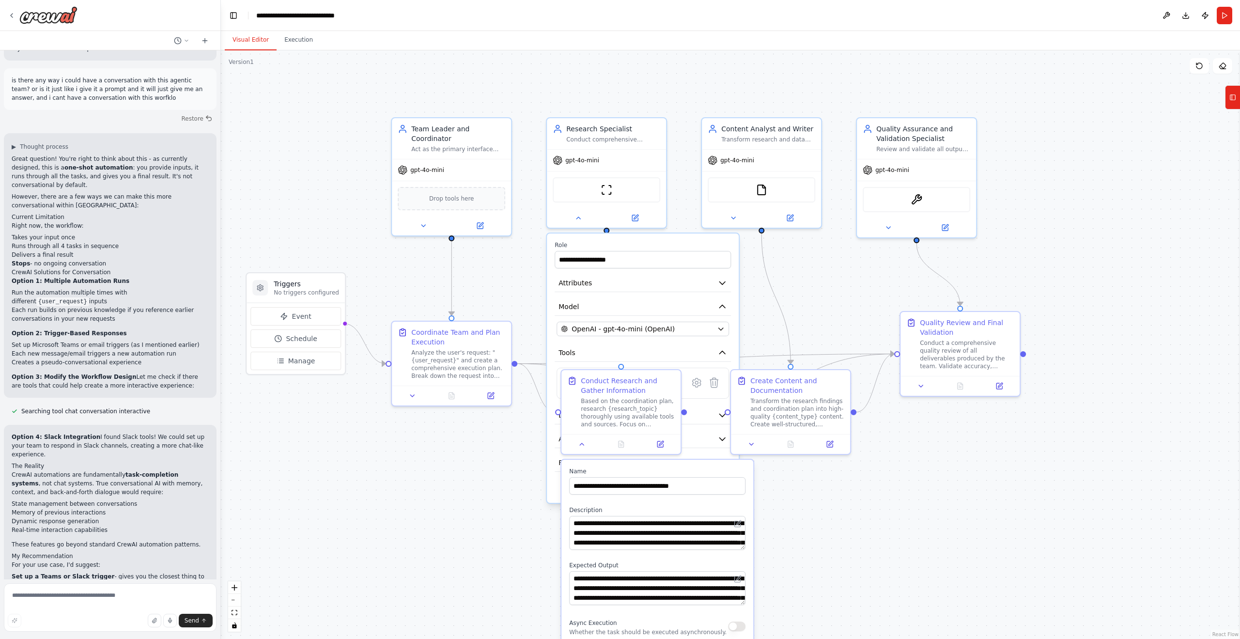
click at [132, 625] on p "Would you like me to set up a Microsoft Teams or Slack trigger to make this mor…" at bounding box center [110, 638] width 197 height 26
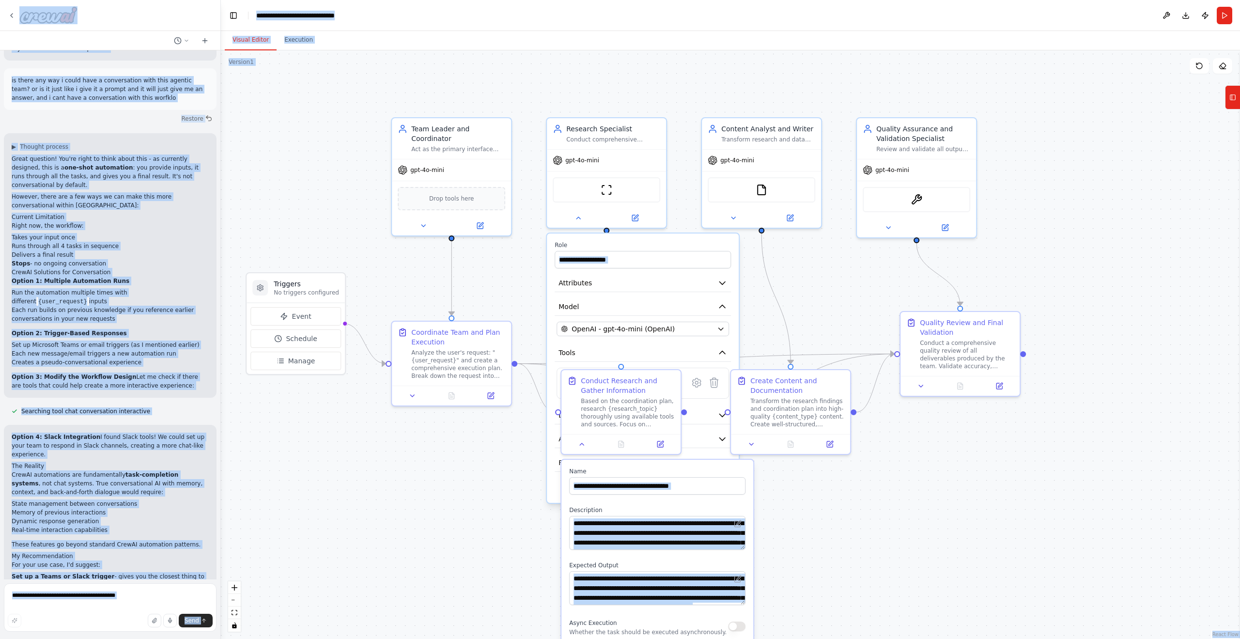
copy body "l ipsu do sita co adipisc el sedd eiusm tempo in u labore etdo magna al enimadm…"
